Goal: Information Seeking & Learning: Find specific page/section

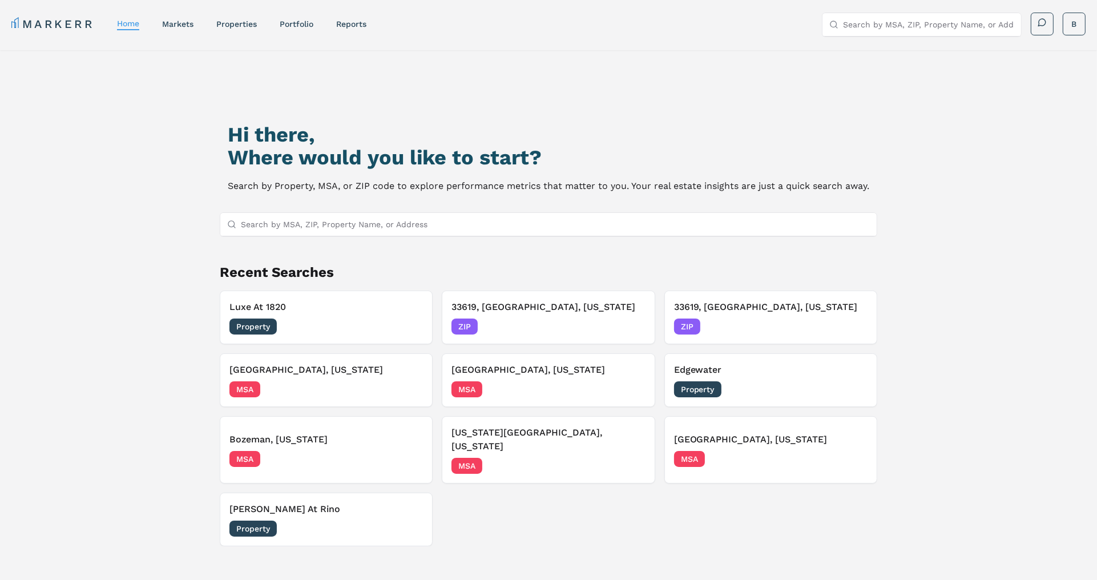
click at [871, 29] on input "Search by MSA, ZIP, Property Name, or Address" at bounding box center [928, 24] width 171 height 23
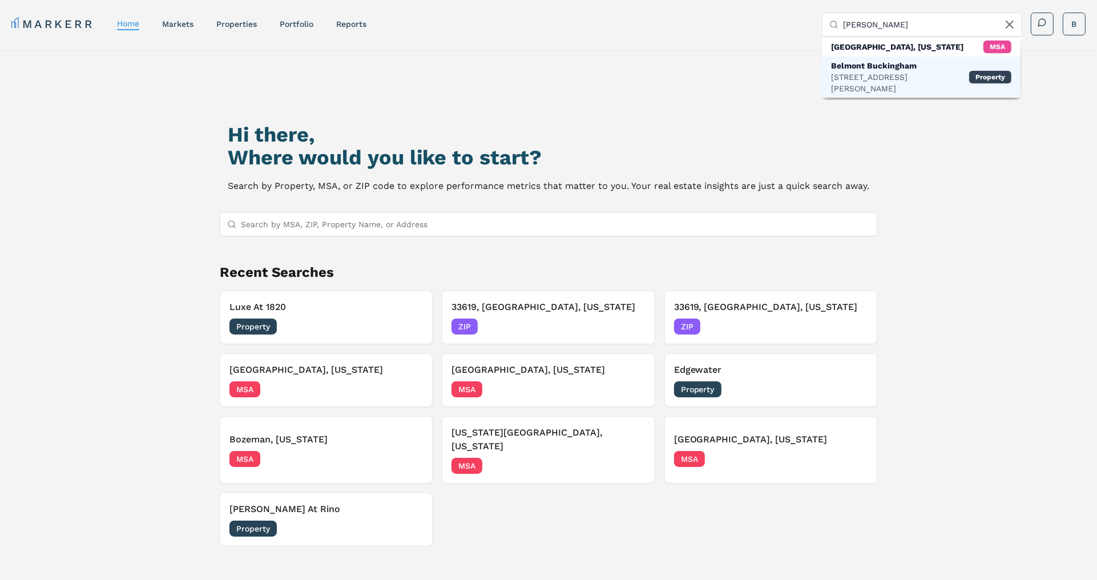
type input "[PERSON_NAME]"
click at [875, 65] on div "Belmont Buckingham" at bounding box center [900, 65] width 138 height 11
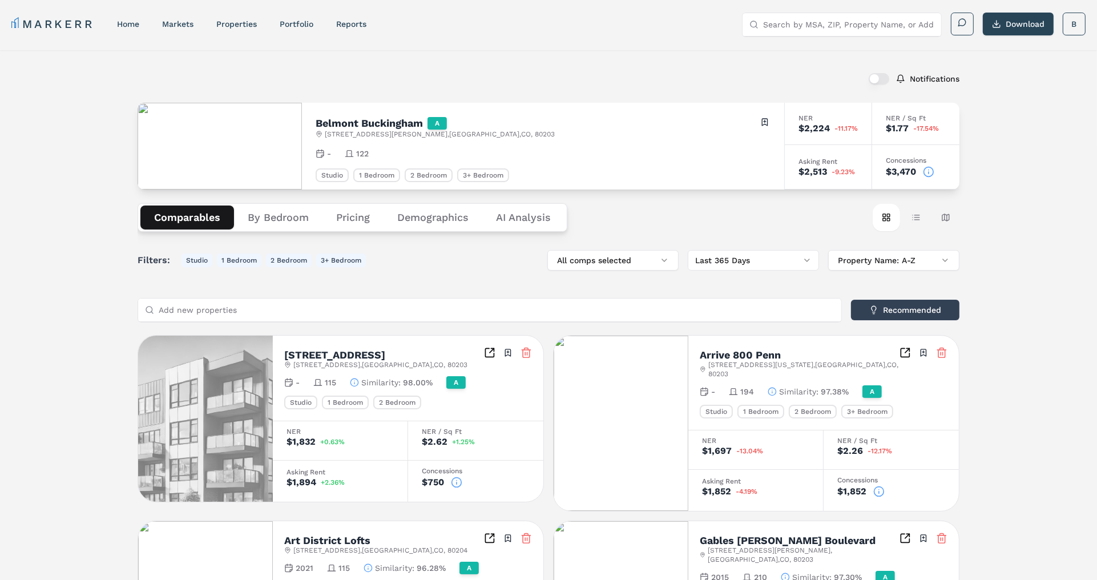
click at [828, 24] on input "Search by MSA, ZIP, Property Name, or Address" at bounding box center [848, 24] width 171 height 23
paste input "Plat 10 at [GEOGRAPHIC_DATA]"
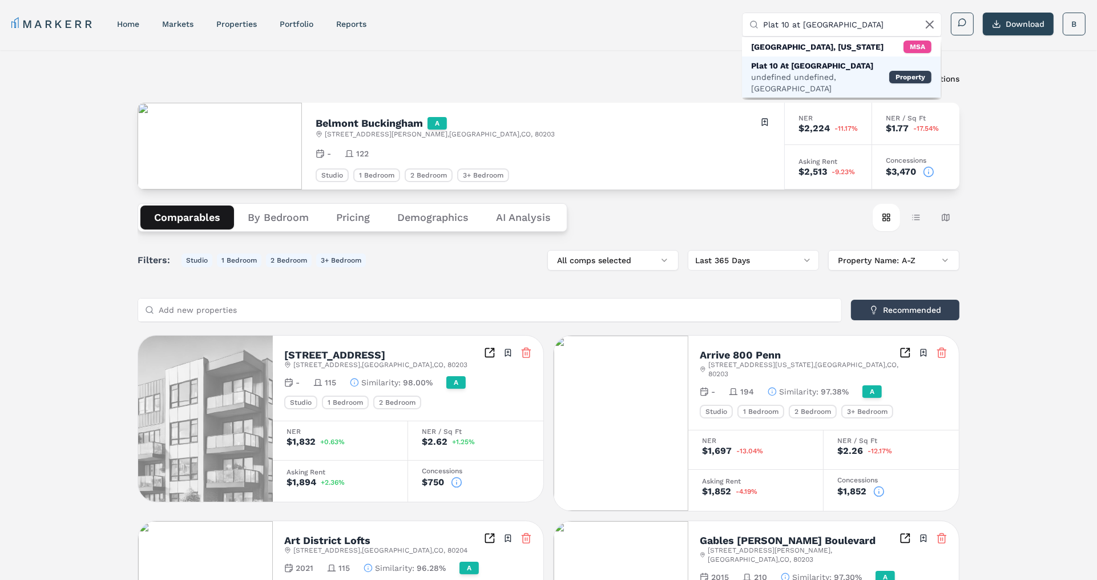
type input "Plat 10 at [GEOGRAPHIC_DATA]"
click at [792, 69] on div "Plat 10 At [GEOGRAPHIC_DATA]" at bounding box center [820, 65] width 138 height 11
